Goal: Register for event/course

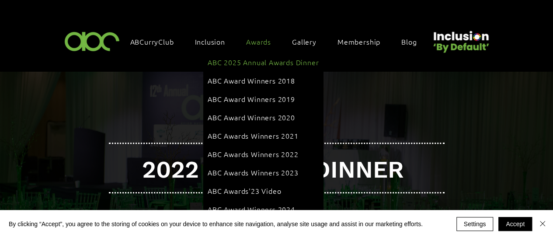
click at [264, 61] on span "ABC 2025 Annual Awards Dinner" at bounding box center [263, 62] width 111 height 10
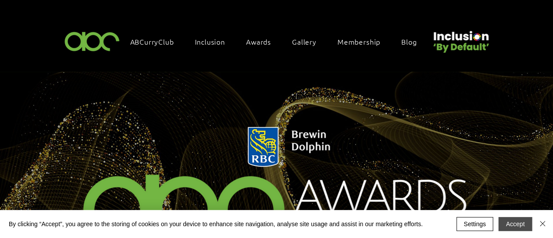
click at [524, 226] on button "Accept" at bounding box center [516, 224] width 34 height 14
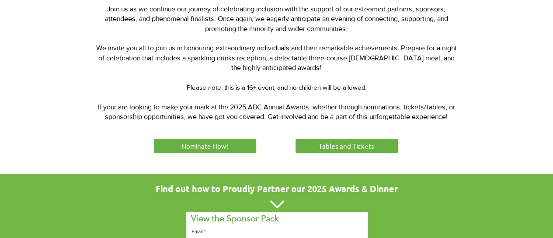
scroll to position [373, 0]
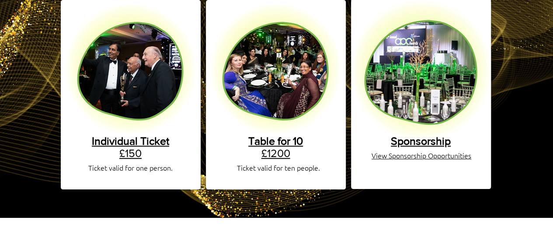
scroll to position [189, 0]
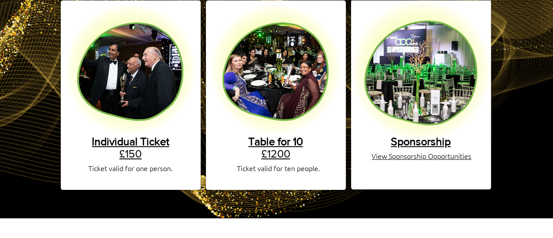
click at [290, 136] on span "Table for 10" at bounding box center [275, 141] width 55 height 12
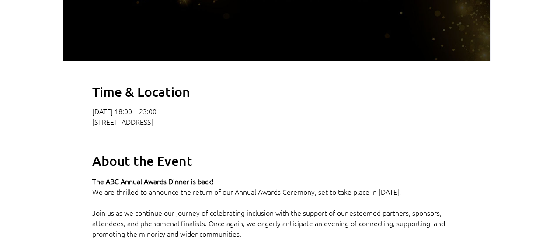
scroll to position [445, 0]
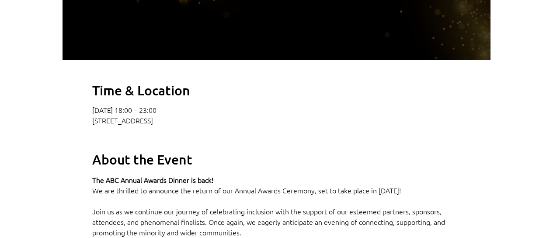
click at [176, 125] on p "Newcastle upon Tyne, High Gosforth Park, Newcastle upon Tyne NE3 5HN, UK" at bounding box center [276, 120] width 369 height 9
drag, startPoint x: 319, startPoint y: 133, endPoint x: 92, endPoint y: 136, distance: 227.4
copy p "Newcastle upon Tyne, High Gosforth Park, Newcastle upon Tyne NE3 5HN"
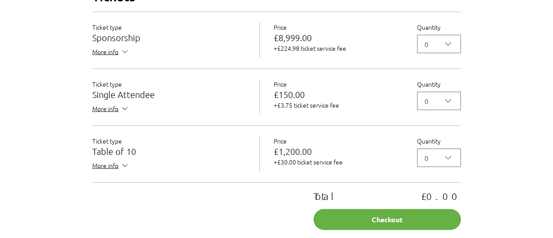
scroll to position [815, 0]
click at [122, 169] on icon "2025 Annual ABC Awards Dinner" at bounding box center [124, 164] width 9 height 9
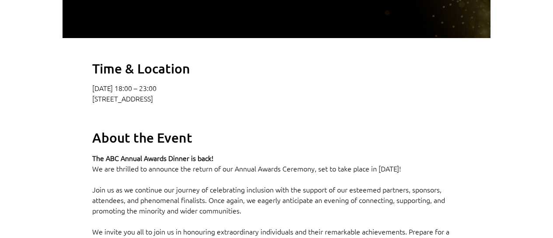
scroll to position [461, 0]
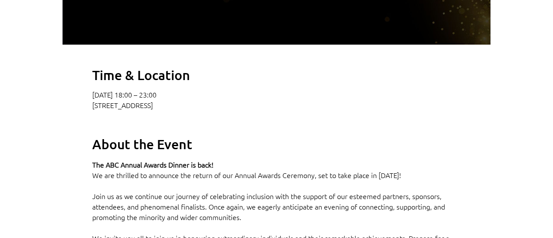
click at [291, 84] on h2 "Time & Location" at bounding box center [276, 74] width 369 height 17
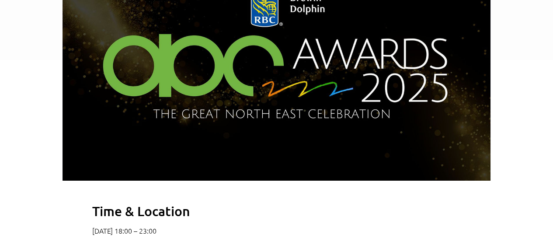
scroll to position [313, 0]
